Goal: Task Accomplishment & Management: Complete application form

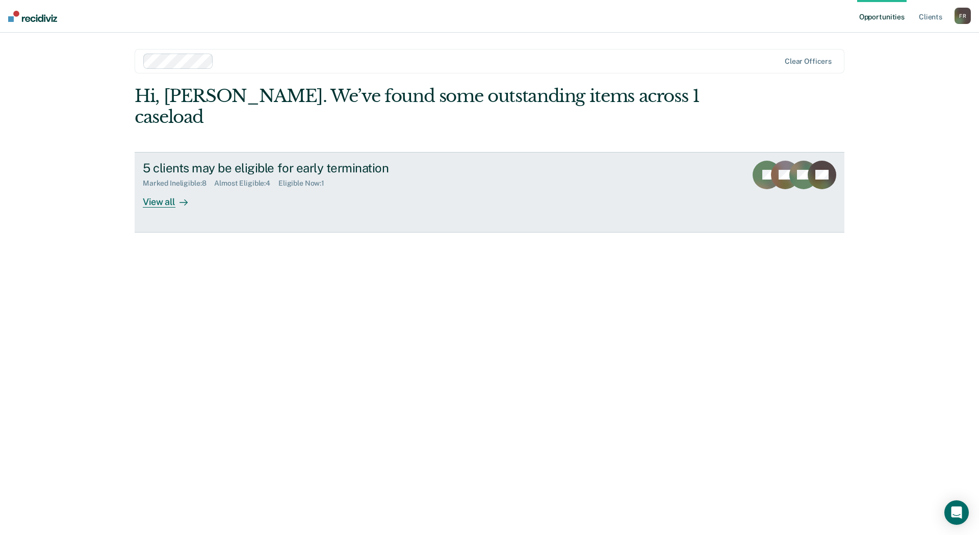
click at [181, 198] on icon at bounding box center [183, 202] width 8 height 8
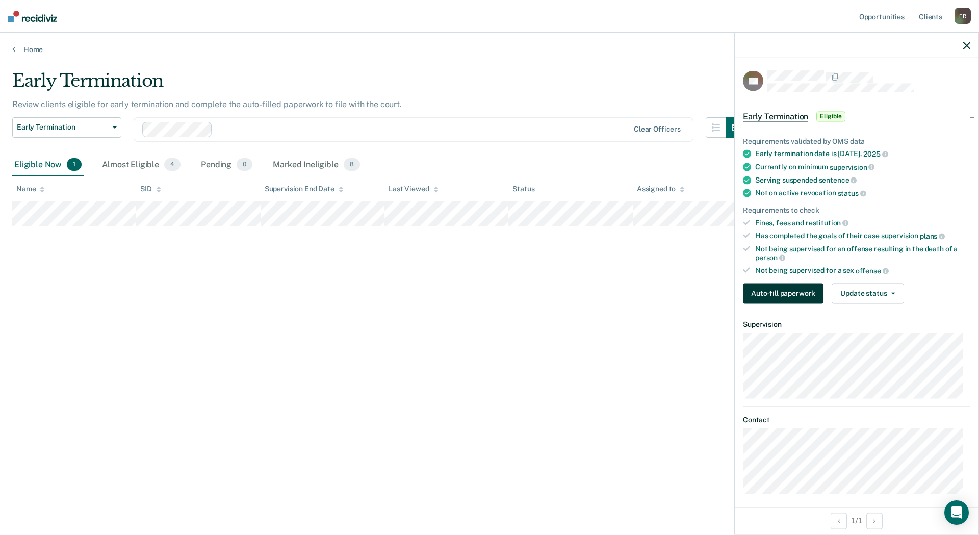
click at [779, 291] on button "Auto-fill paperwork" at bounding box center [783, 293] width 81 height 20
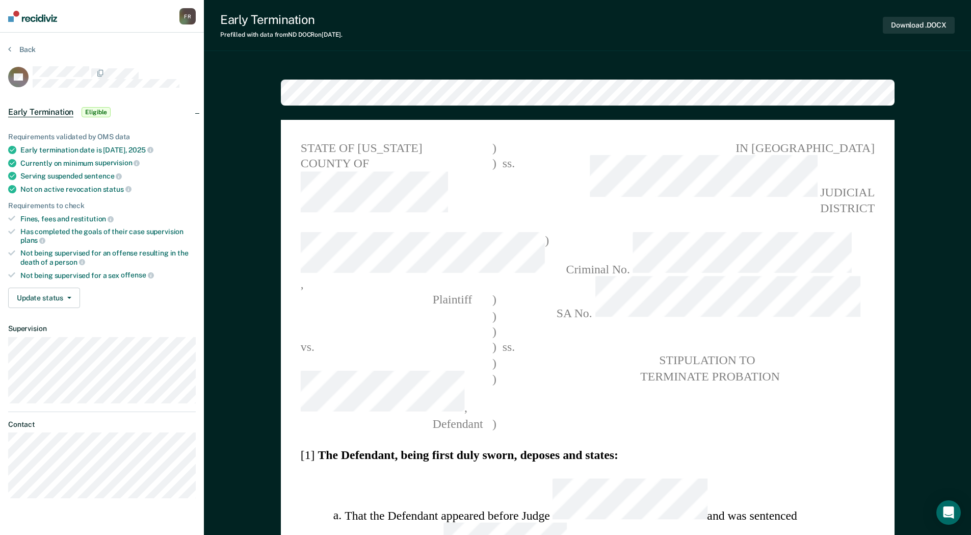
type textarea "x"
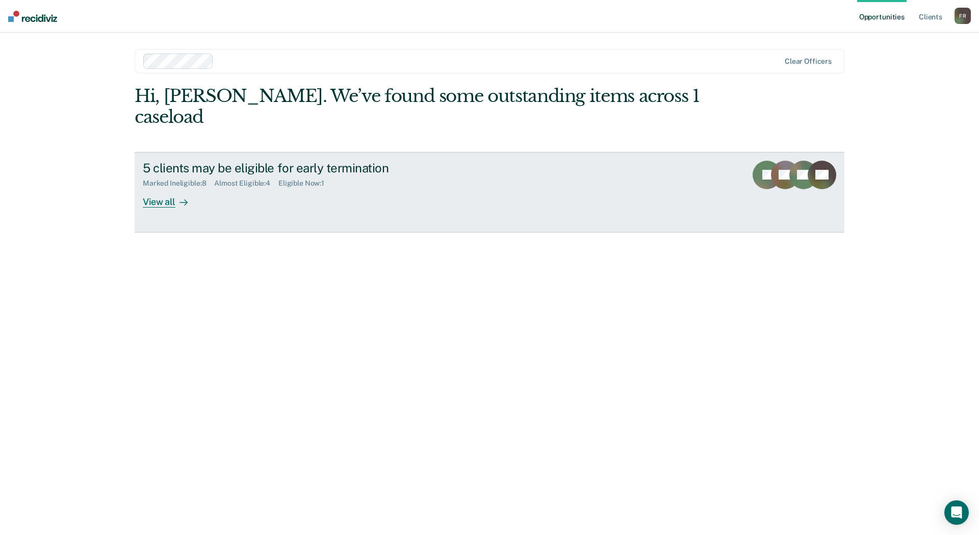
click at [161, 188] on div "View all" at bounding box center [171, 198] width 57 height 20
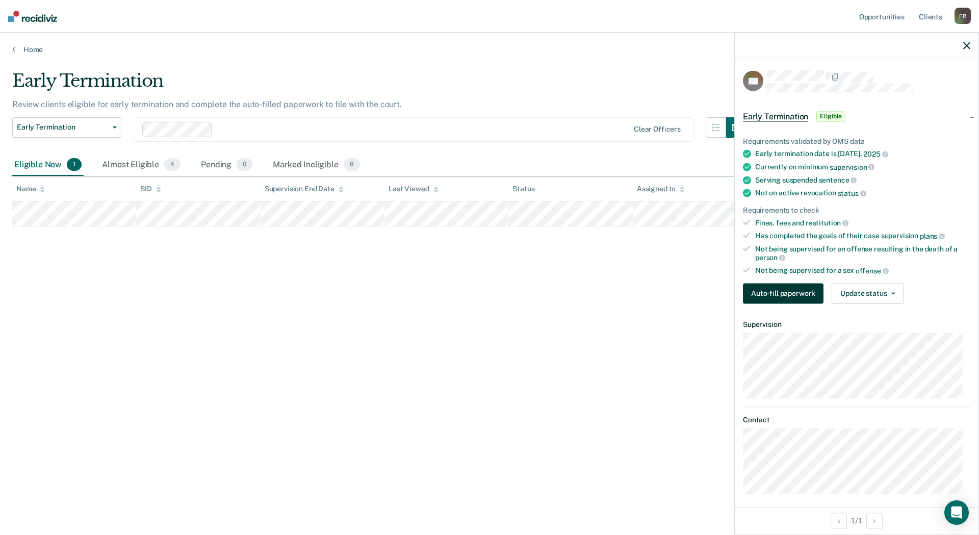
click at [767, 293] on button "Auto-fill paperwork" at bounding box center [783, 293] width 81 height 20
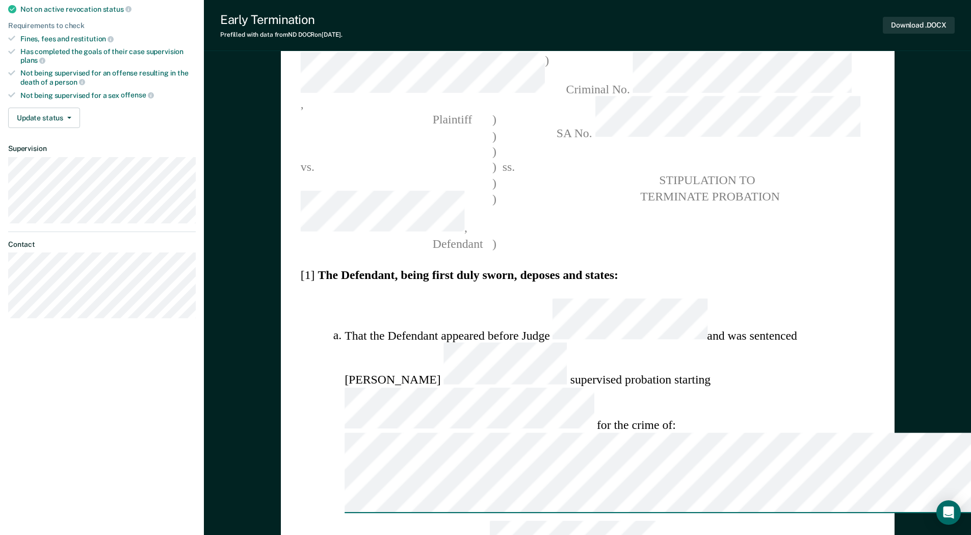
scroll to position [37, 0]
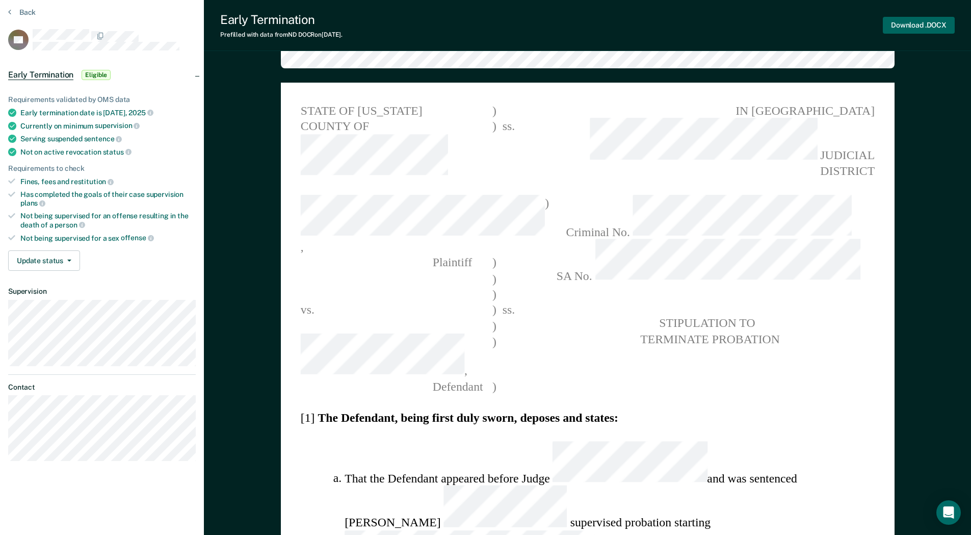
click at [902, 21] on button "Download .DOCX" at bounding box center [919, 25] width 72 height 17
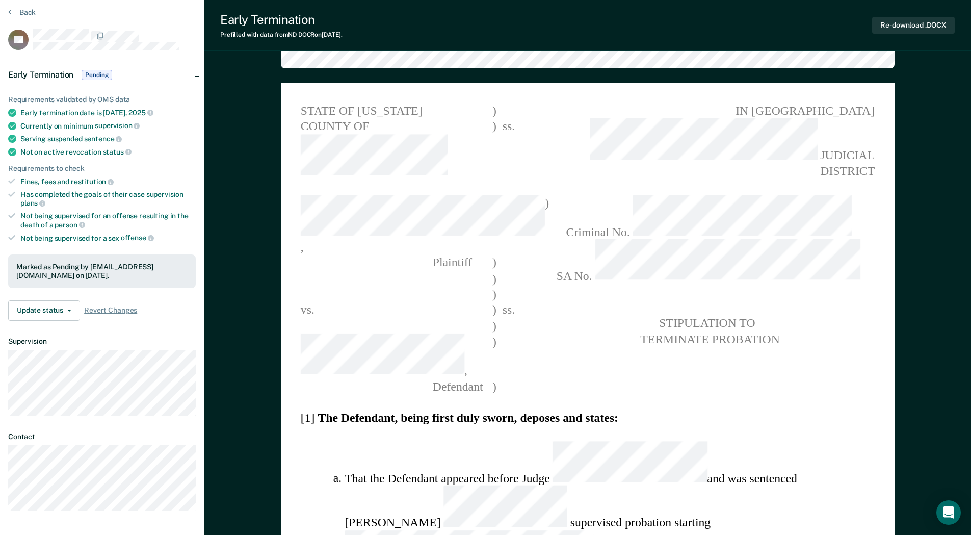
click at [588, 315] on pre "STIPULATION TO TERMINATE PROBATION" at bounding box center [708, 331] width 332 height 32
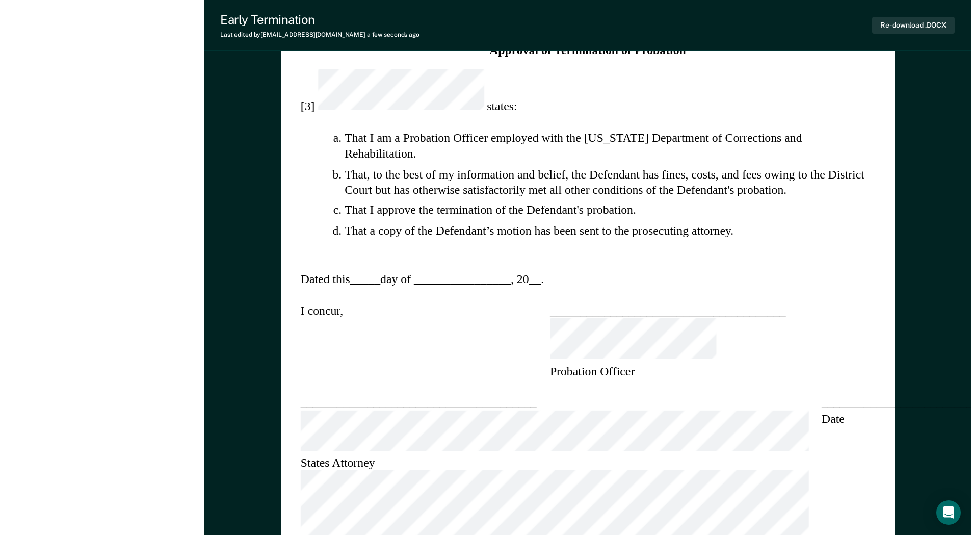
scroll to position [968, 0]
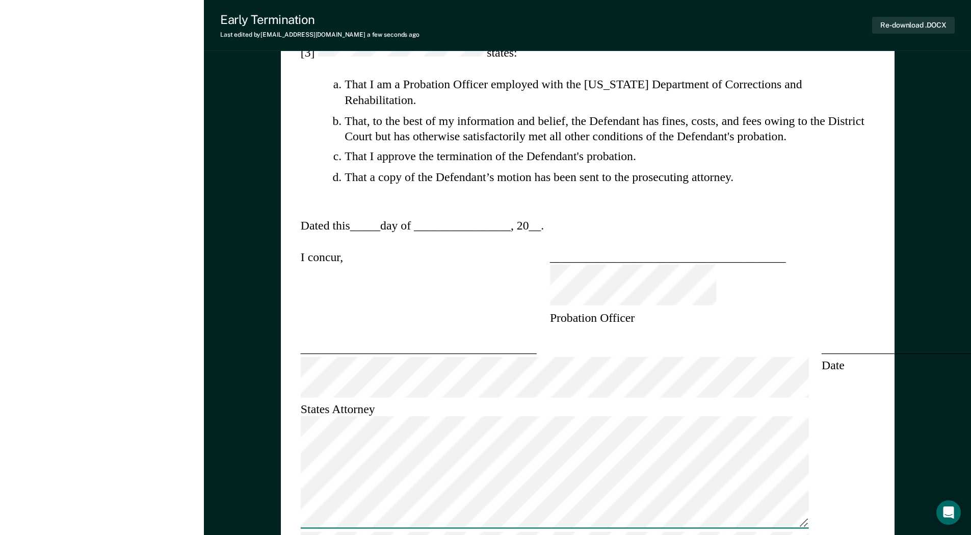
click at [297, 241] on div "STATE OF [US_STATE] ) COUNTY OF ) ss. , ) Plaintiff ) ) ) vs. ) ss. ) , ) [GEOG…" at bounding box center [588, 8] width 614 height 1714
click at [281, 246] on div "STATE OF [US_STATE] ) COUNTY OF ) ss. , ) Plaintiff ) ) ) vs. ) ss. ) , ) [GEOG…" at bounding box center [588, 8] width 614 height 1714
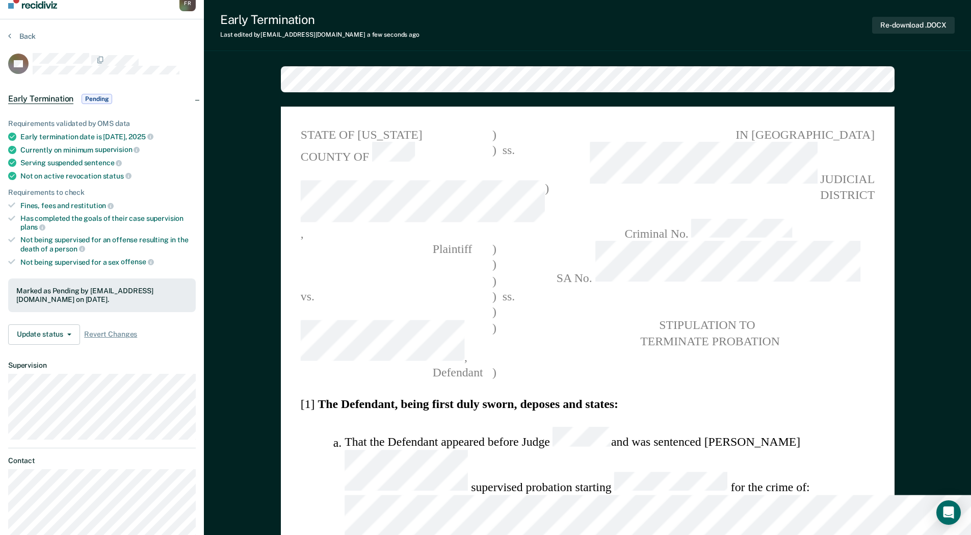
scroll to position [0, 0]
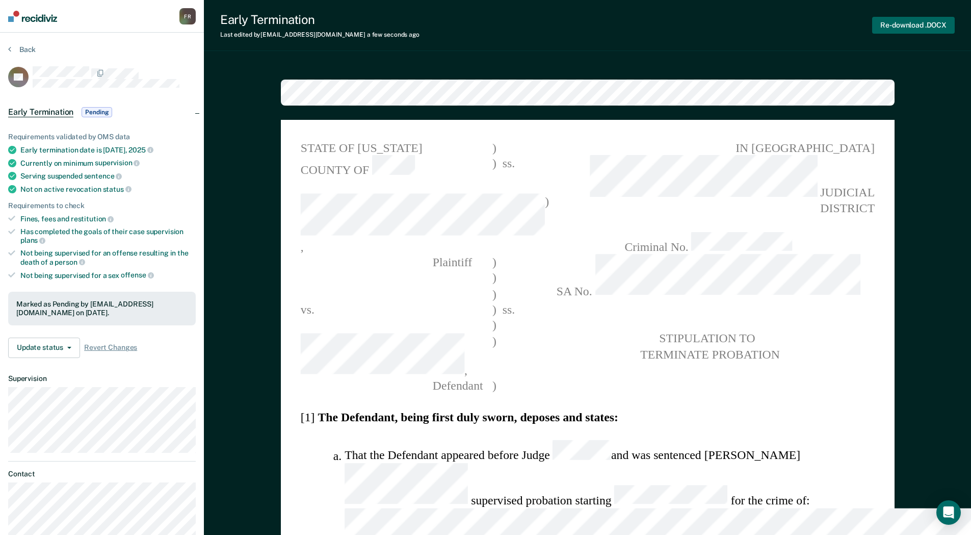
click at [915, 23] on button "Re-download .DOCX" at bounding box center [913, 25] width 83 height 17
type textarea "x"
